Goal: Obtain resource: Download file/media

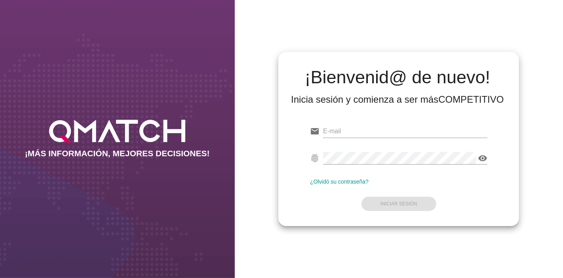
type input "[EMAIL_ADDRESS][PERSON_NAME][DOMAIN_NAME]"
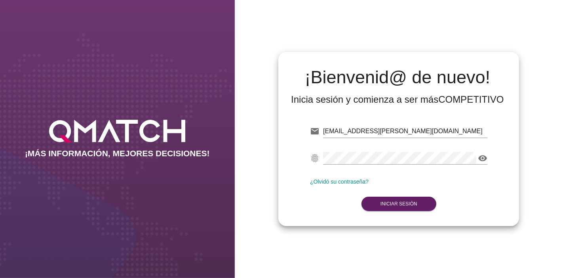
click at [452, 215] on div "email [EMAIL_ADDRESS][PERSON_NAME][DOMAIN_NAME] Correo no válido fingerprint vi…" at bounding box center [399, 166] width 228 height 108
click at [416, 208] on button "Iniciar Sesión" at bounding box center [399, 203] width 75 height 14
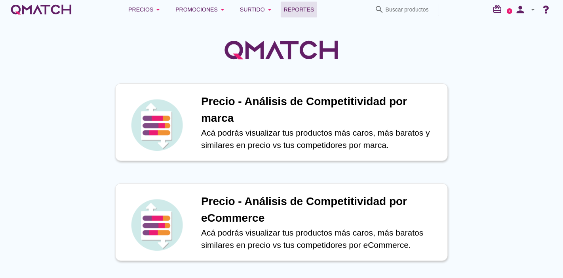
click at [299, 5] on span "Reportes" at bounding box center [299, 10] width 30 height 10
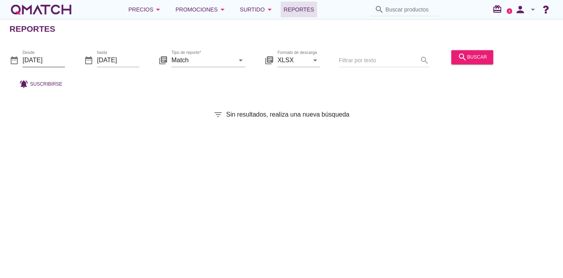
click at [56, 59] on input "[DATE]" at bounding box center [44, 60] width 42 height 13
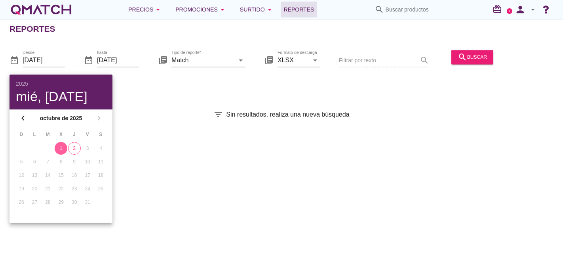
click at [82, 151] on td "3" at bounding box center [87, 148] width 12 height 13
click at [78, 148] on div "2" at bounding box center [75, 148] width 12 height 7
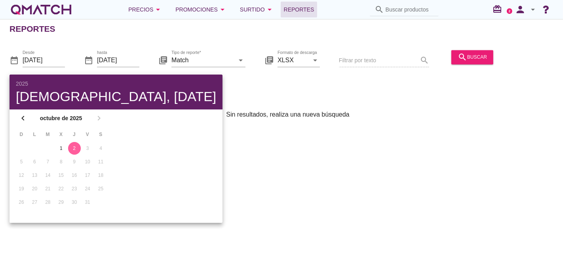
click at [314, 162] on div "Reportes date_range Desde [DATE] date_range hasta [DATE] library_books Tipo de …" at bounding box center [281, 148] width 563 height 259
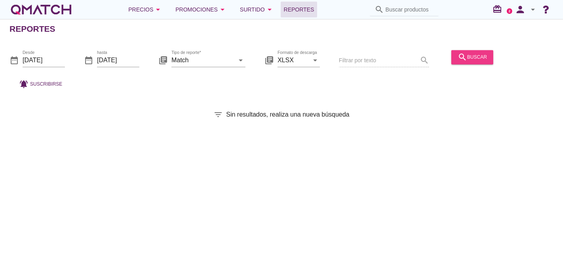
click at [466, 64] on button "search buscar" at bounding box center [473, 57] width 42 height 14
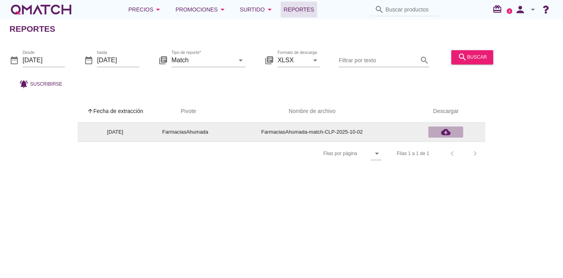
click at [446, 133] on icon "cloud_download" at bounding box center [446, 132] width 10 height 10
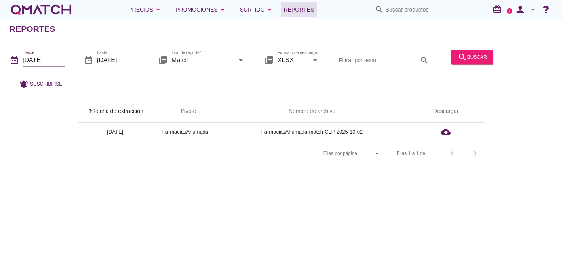
click at [52, 56] on input "[DATE]" at bounding box center [44, 60] width 42 height 13
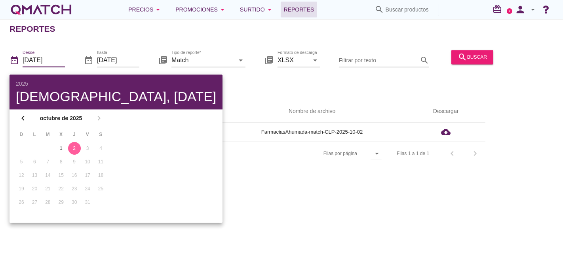
click at [151, 40] on div "Reportes date_range Desde [DATE] date_range hasta [DATE] library_books Tipo de …" at bounding box center [281, 148] width 563 height 259
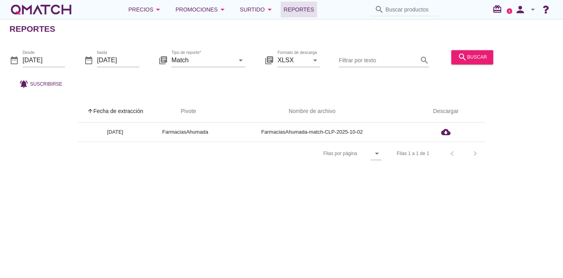
click at [133, 39] on div "Reportes date_range Desde [DATE] date_range hasta [DATE] library_books Tipo de …" at bounding box center [281, 148] width 563 height 259
click at [119, 52] on div "date_range hasta [DATE]" at bounding box center [111, 61] width 55 height 25
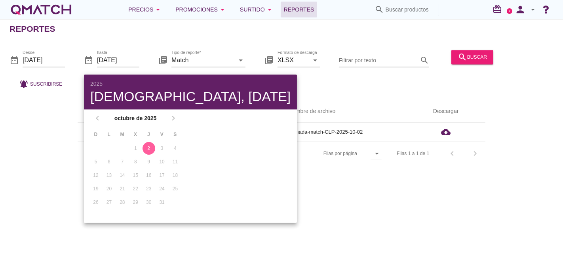
click at [93, 122] on div "chevron_left octubre de 2025 chevron_right" at bounding box center [135, 117] width 103 height 17
click at [94, 118] on div "chevron_left octubre de 2025 chevron_right" at bounding box center [135, 117] width 103 height 17
click at [97, 118] on div "chevron_left octubre de 2025 chevron_right" at bounding box center [135, 117] width 103 height 17
click at [173, 128] on th "S" at bounding box center [175, 134] width 12 height 13
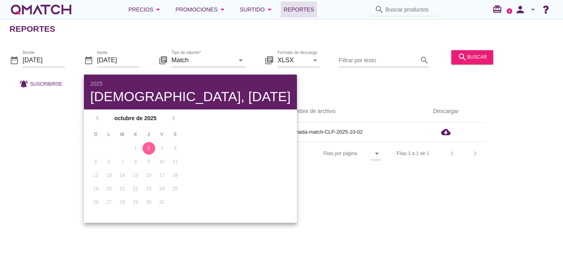
click at [173, 111] on div "chevron_left octubre de 2025 chevron_right" at bounding box center [135, 117] width 103 height 17
click at [206, 101] on th "arrow_upward Pivote" at bounding box center [185, 111] width 65 height 22
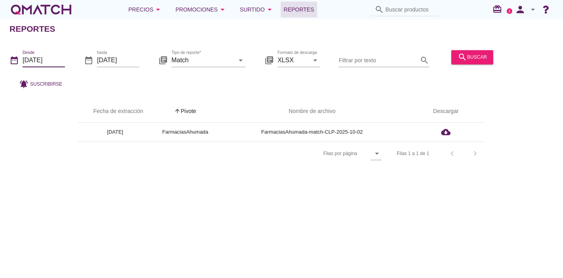
click at [43, 59] on input "[DATE]" at bounding box center [44, 60] width 42 height 13
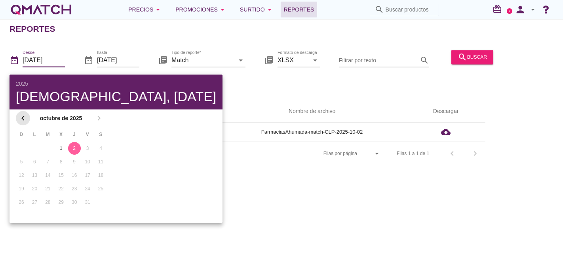
click at [23, 118] on icon "chevron_left" at bounding box center [23, 118] width 10 height 10
click at [34, 147] on div "1" at bounding box center [34, 148] width 13 height 7
type input "[DATE]"
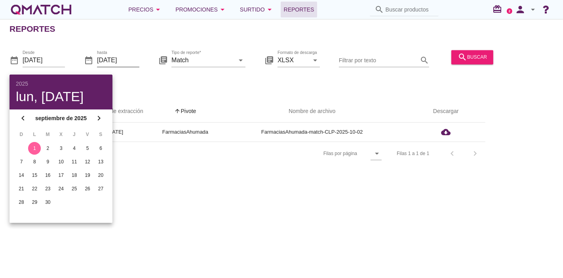
click at [133, 57] on input "[DATE]" at bounding box center [118, 60] width 42 height 13
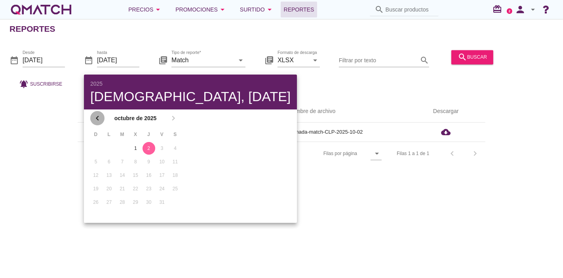
click at [100, 116] on icon "chevron_left" at bounding box center [98, 118] width 10 height 10
click at [117, 198] on div "30" at bounding box center [122, 201] width 13 height 7
type input "[DATE]"
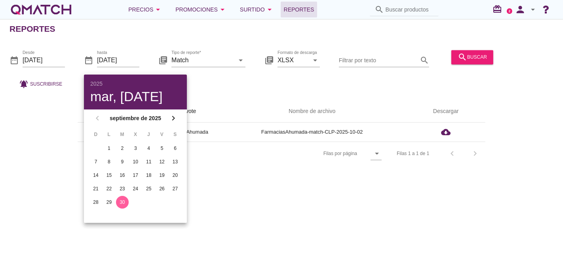
click at [116, 196] on button "30" at bounding box center [122, 202] width 13 height 13
click at [465, 52] on icon "search" at bounding box center [463, 57] width 10 height 10
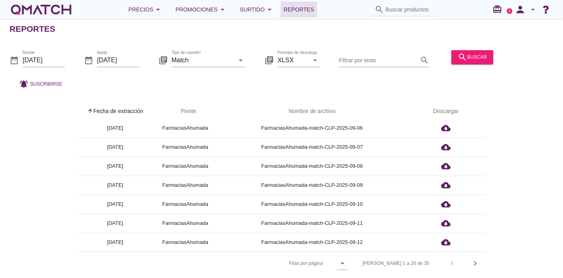
scroll to position [138, 0]
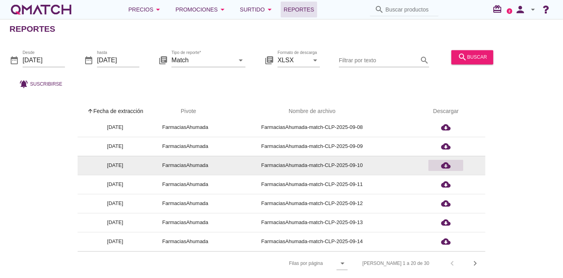
click at [439, 161] on div "cloud_download" at bounding box center [446, 165] width 29 height 10
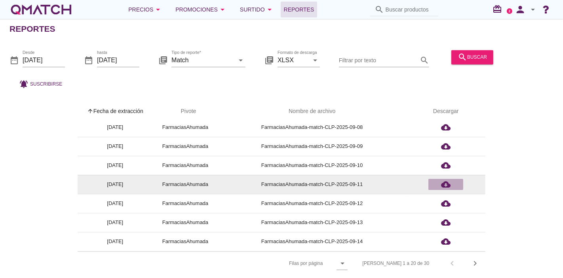
click at [446, 185] on icon "cloud_download" at bounding box center [446, 184] width 10 height 10
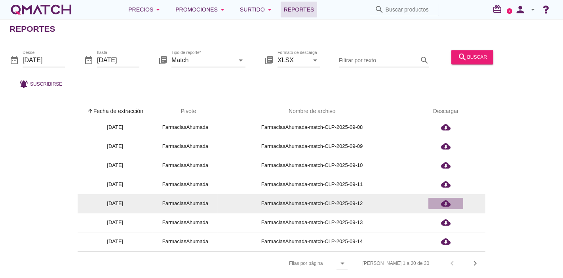
click at [442, 204] on icon "cloud_download" at bounding box center [446, 203] width 10 height 10
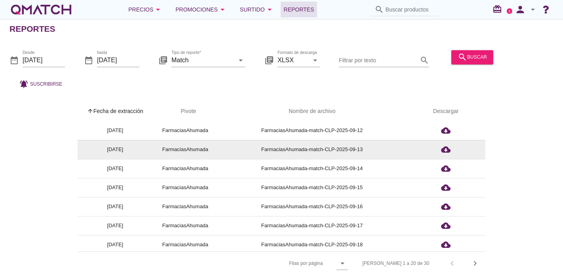
scroll to position [244, 0]
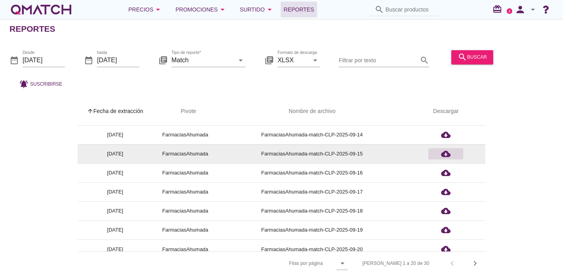
click at [444, 153] on icon "cloud_download" at bounding box center [446, 154] width 10 height 10
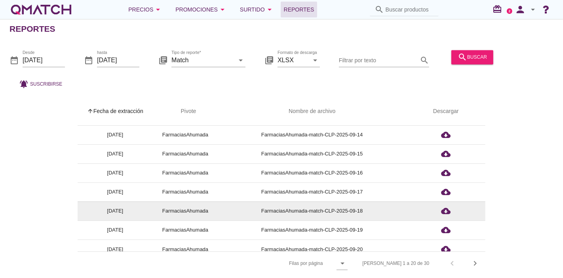
scroll to position [251, 0]
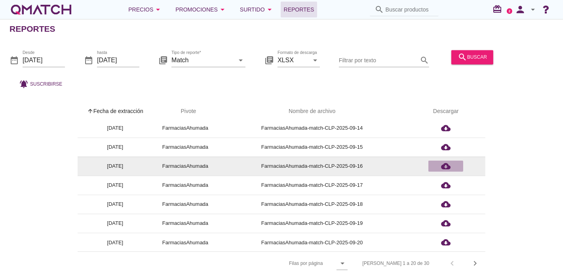
click at [440, 164] on div "cloud_download" at bounding box center [446, 166] width 29 height 10
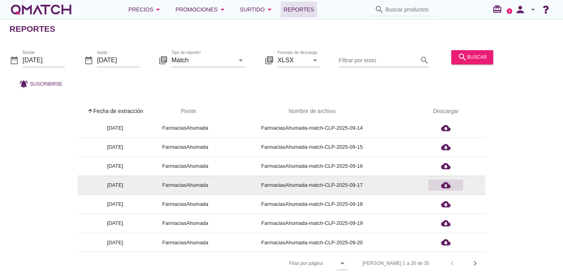
click at [448, 184] on icon "cloud_download" at bounding box center [446, 185] width 10 height 10
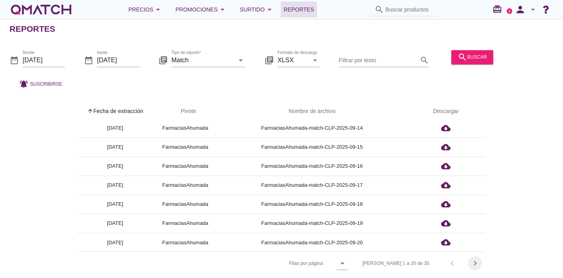
click at [479, 258] on icon "chevron_right" at bounding box center [476, 263] width 10 height 10
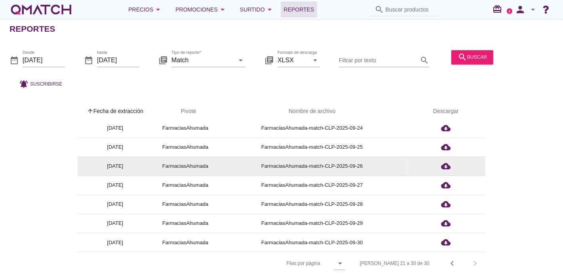
scroll to position [0, 0]
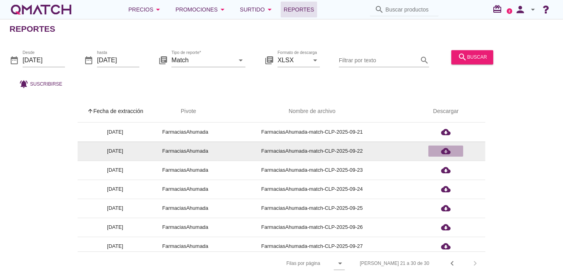
click at [442, 146] on icon "cloud_download" at bounding box center [446, 151] width 10 height 10
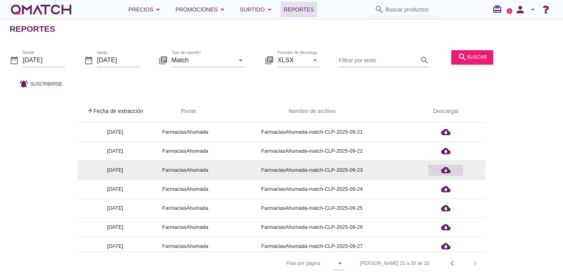
click at [446, 165] on icon "cloud_download" at bounding box center [446, 170] width 10 height 10
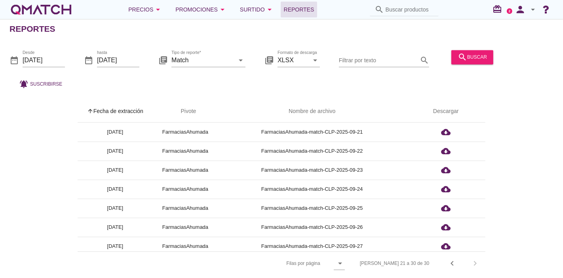
click at [362, 76] on div "date_range Desde [DATE] date_range hasta [DATE] library_books Tipo de reporte* …" at bounding box center [281, 67] width 563 height 52
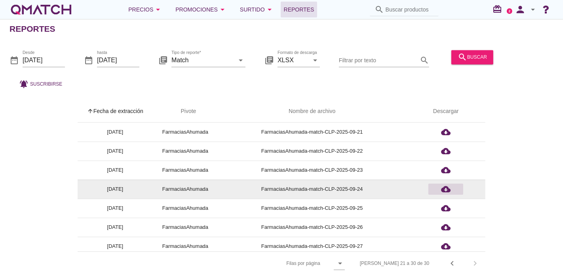
click at [453, 187] on div "cloud_download" at bounding box center [446, 189] width 29 height 10
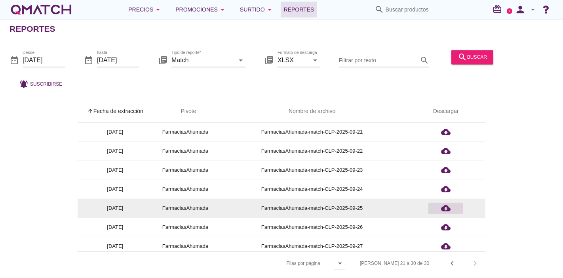
click at [455, 203] on div "cloud_download" at bounding box center [446, 208] width 29 height 10
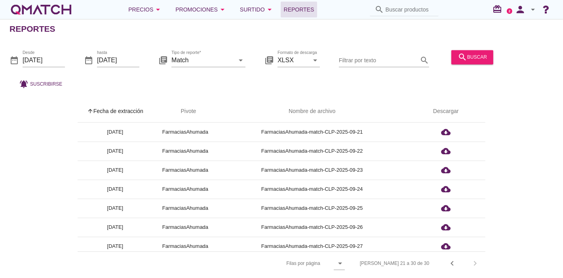
click at [387, 94] on div "arrow_upward Fecha de extracción arrow_upward Pivote Nombre de archivo Descarga…" at bounding box center [281, 183] width 563 height 184
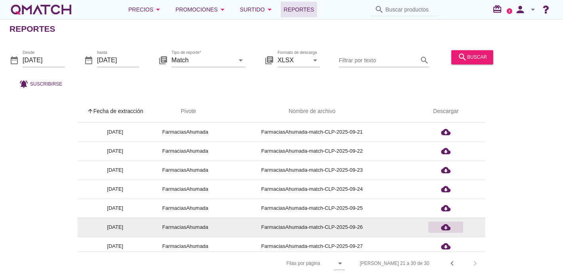
click at [450, 222] on icon "cloud_download" at bounding box center [446, 227] width 10 height 10
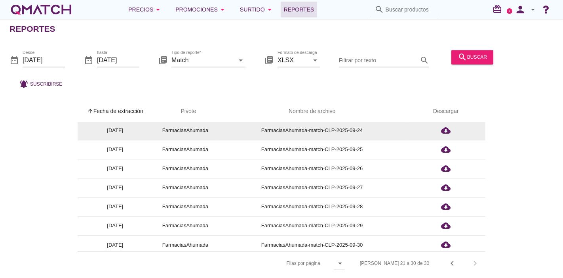
scroll to position [61, 0]
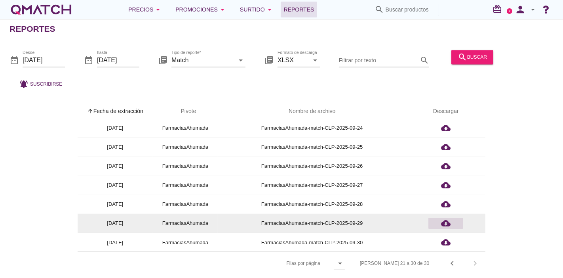
click at [443, 218] on icon "cloud_download" at bounding box center [446, 223] width 10 height 10
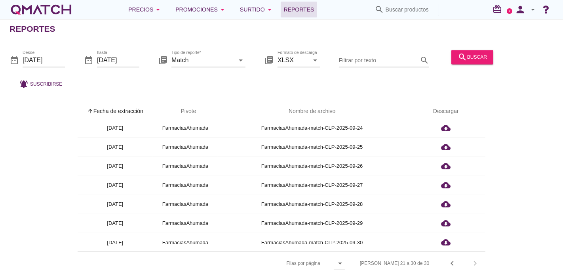
click at [453, 251] on div "[PERSON_NAME] por página arrow_drop_down [PERSON_NAME] 21 a 30 de 30 chevron_le…" at bounding box center [282, 262] width 408 height 23
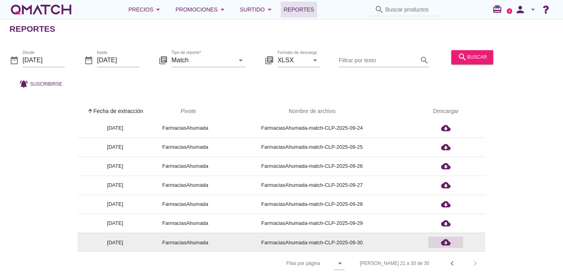
click at [448, 242] on icon "cloud_download" at bounding box center [446, 242] width 10 height 10
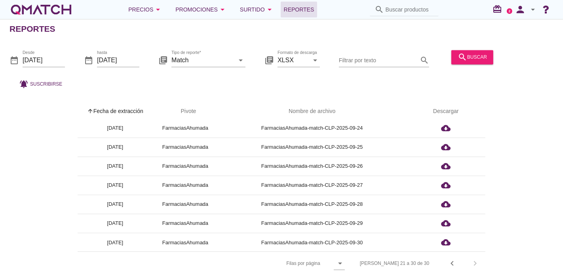
click at [71, 52] on div "date_range Desde [DATE] date_range hasta [DATE] library_books Tipo de reporte* …" at bounding box center [281, 67] width 563 height 52
click at [58, 52] on div "date_range Desde [DATE]" at bounding box center [37, 61] width 55 height 25
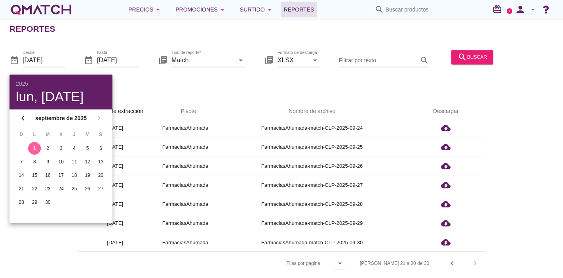
click at [113, 72] on div at bounding box center [118, 72] width 42 height 5
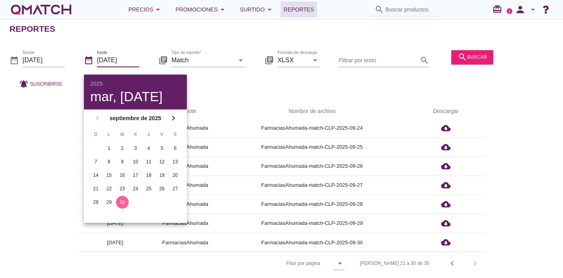
click at [112, 64] on input "[DATE]" at bounding box center [118, 60] width 42 height 13
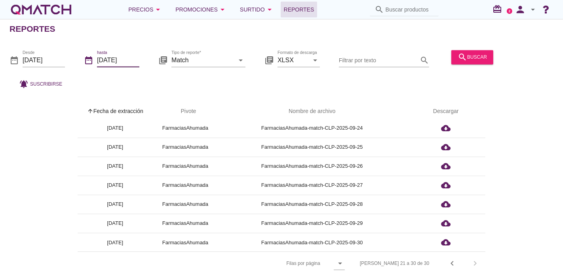
drag, startPoint x: 112, startPoint y: 64, endPoint x: 98, endPoint y: 59, distance: 15.3
click at [98, 59] on input "[DATE]" at bounding box center [118, 60] width 42 height 13
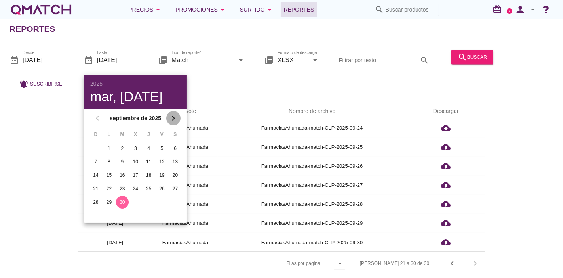
click at [178, 116] on div "chevron_right" at bounding box center [173, 118] width 14 height 10
click at [137, 146] on div "1" at bounding box center [135, 148] width 13 height 7
type input "[DATE]"
click at [53, 67] on div "Desde [DATE]" at bounding box center [44, 60] width 42 height 13
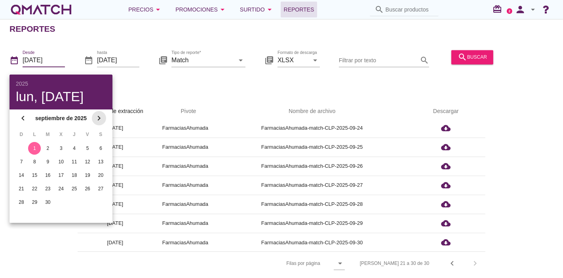
click at [97, 115] on icon "chevron_right" at bounding box center [99, 118] width 10 height 10
click at [58, 143] on button "1" at bounding box center [61, 148] width 13 height 13
type input "[DATE]"
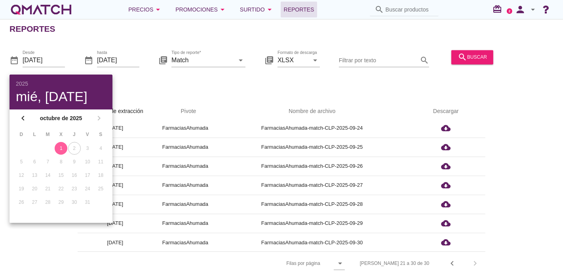
click at [198, 90] on div "date_range Desde [DATE] date_range hasta [DATE] library_books Tipo de reporte* …" at bounding box center [281, 67] width 563 height 52
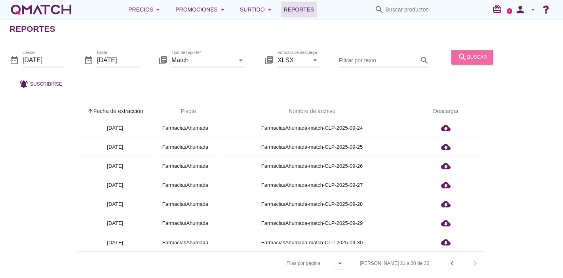
click at [472, 59] on div "search buscar" at bounding box center [472, 57] width 29 height 10
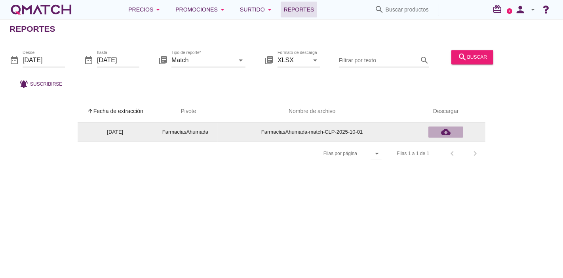
click at [444, 133] on icon "cloud_download" at bounding box center [446, 132] width 10 height 10
